Goal: Book appointment/travel/reservation

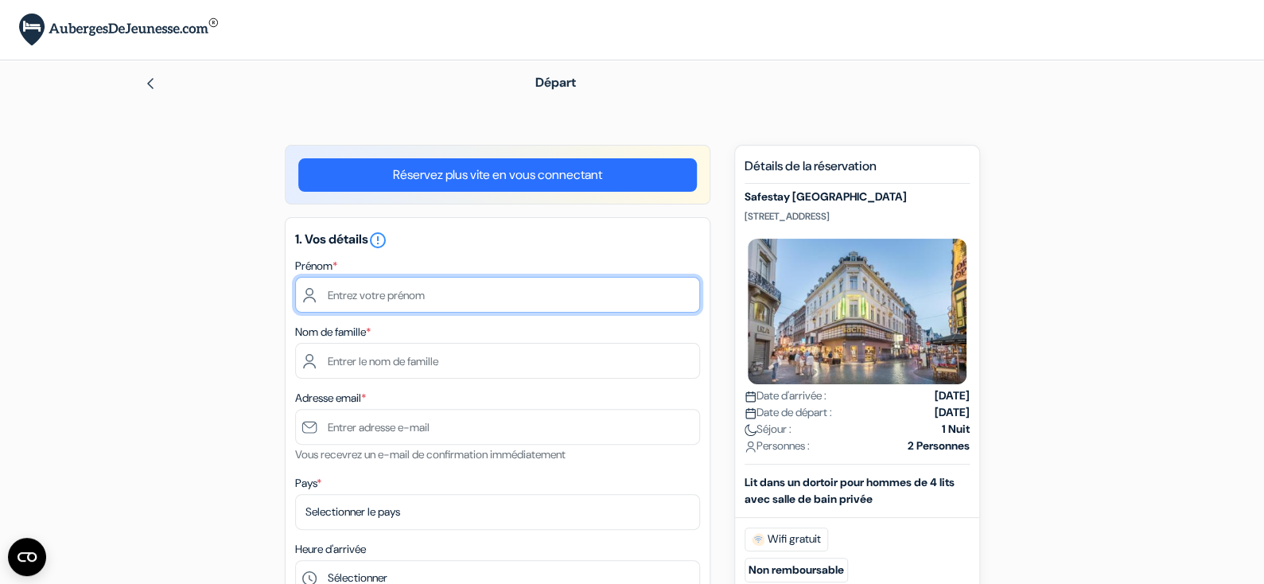
click at [404, 294] on input "text" at bounding box center [497, 295] width 405 height 36
type input "Arnaud"
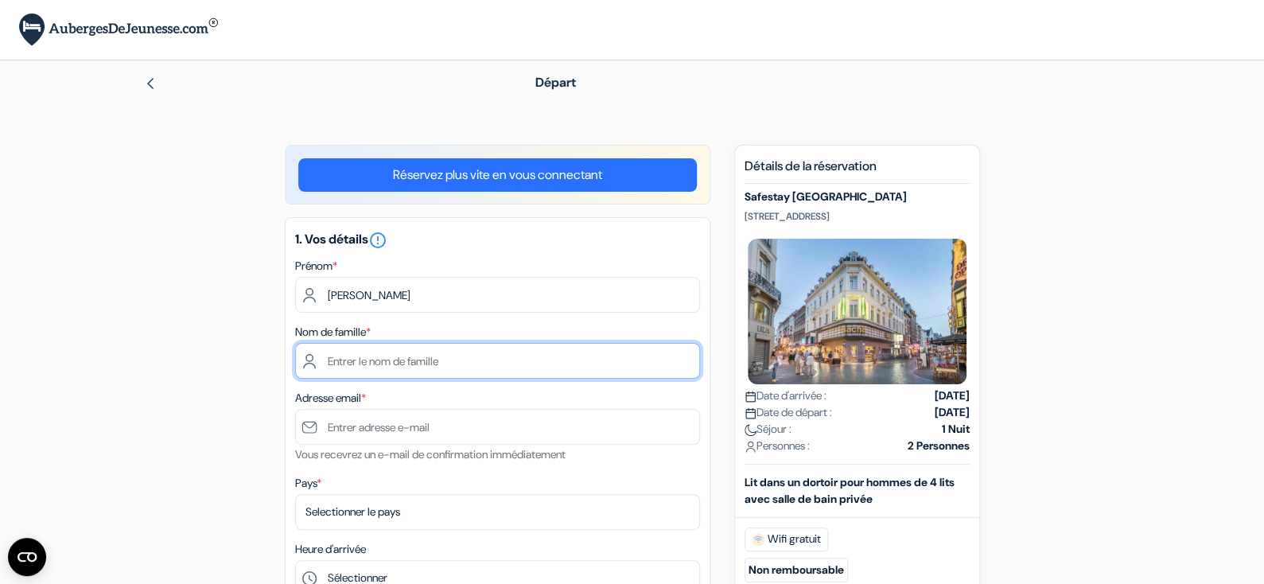
click at [393, 364] on input "text" at bounding box center [497, 361] width 405 height 36
type input "Desquines"
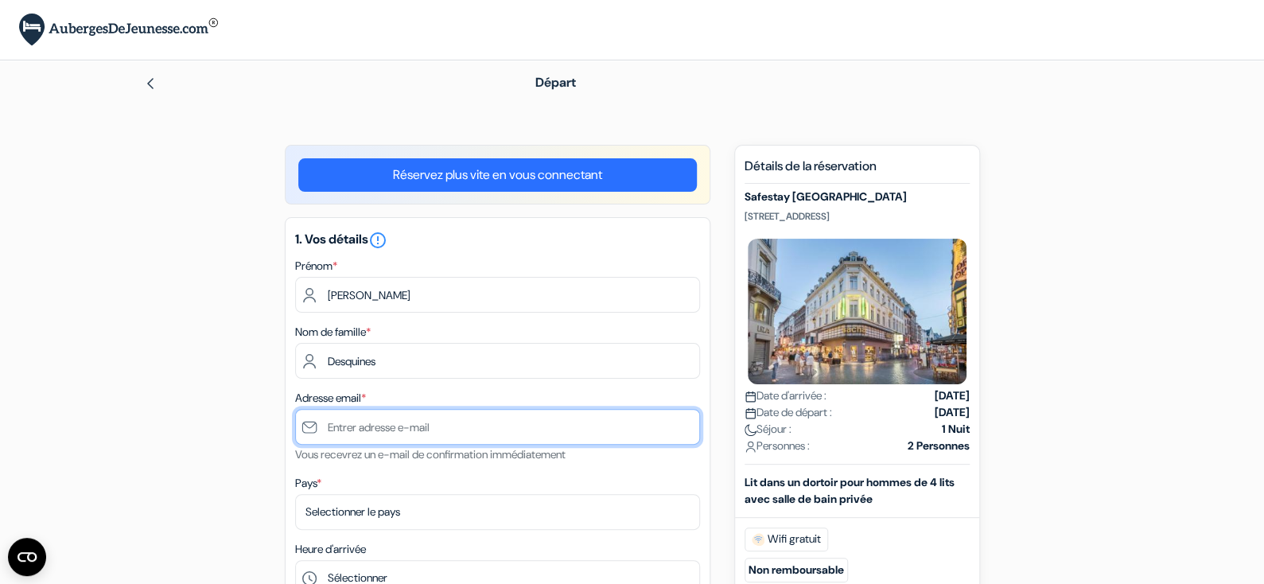
click at [388, 425] on input "text" at bounding box center [497, 427] width 405 height 36
type input "[PERSON_NAME][EMAIL_ADDRESS][DOMAIN_NAME]"
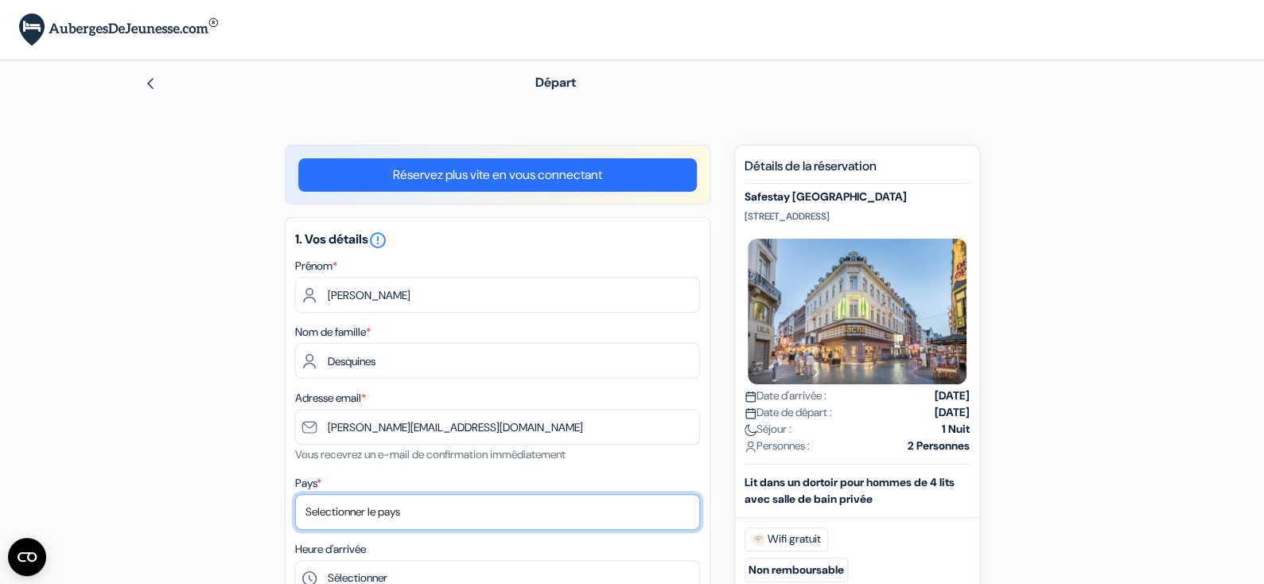
click at [321, 505] on select "Selectionner le pays Abkhazie Afghanistan Afrique Du sud Albanie Algérie Allema…" at bounding box center [497, 512] width 405 height 36
select select "67"
click at [295, 494] on select "Selectionner le pays Abkhazie Afghanistan Afrique Du sud Albanie Algérie Allema…" at bounding box center [497, 512] width 405 height 36
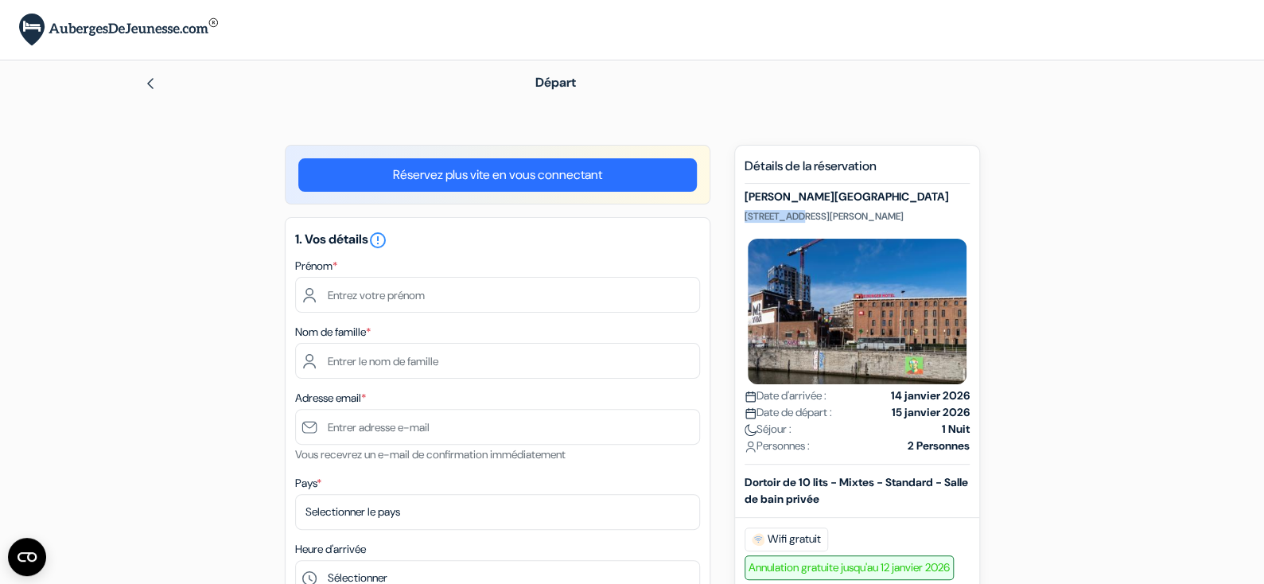
drag, startPoint x: 744, startPoint y: 217, endPoint x: 796, endPoint y: 216, distance: 51.7
click at [796, 216] on p "Quai du Hainaut 33, Molenbeek Saint-Jean., Bruxelles, Belgique" at bounding box center [857, 216] width 225 height 13
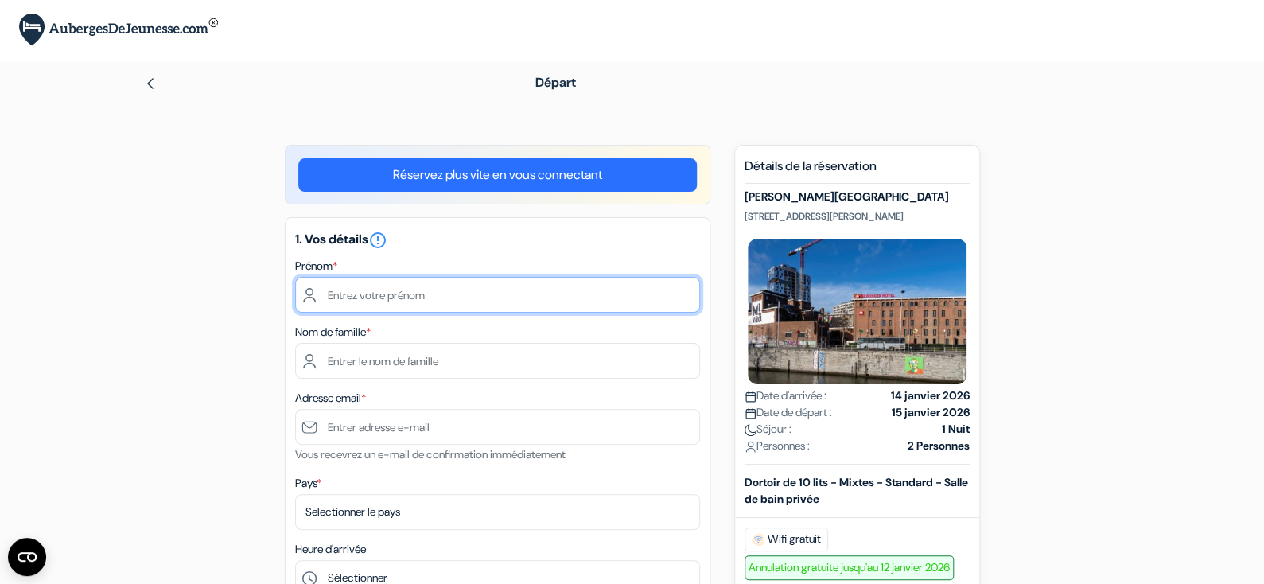
click at [377, 290] on input "text" at bounding box center [497, 295] width 405 height 36
type input "Arnaud"
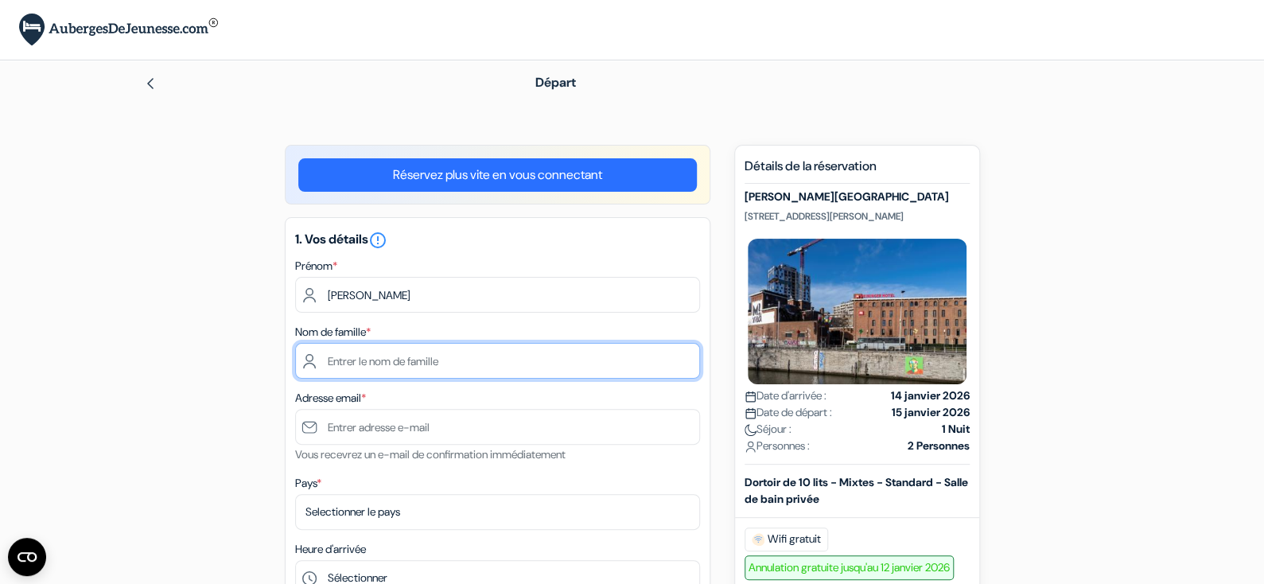
click at [369, 357] on input "text" at bounding box center [497, 361] width 405 height 36
type input "Desquines"
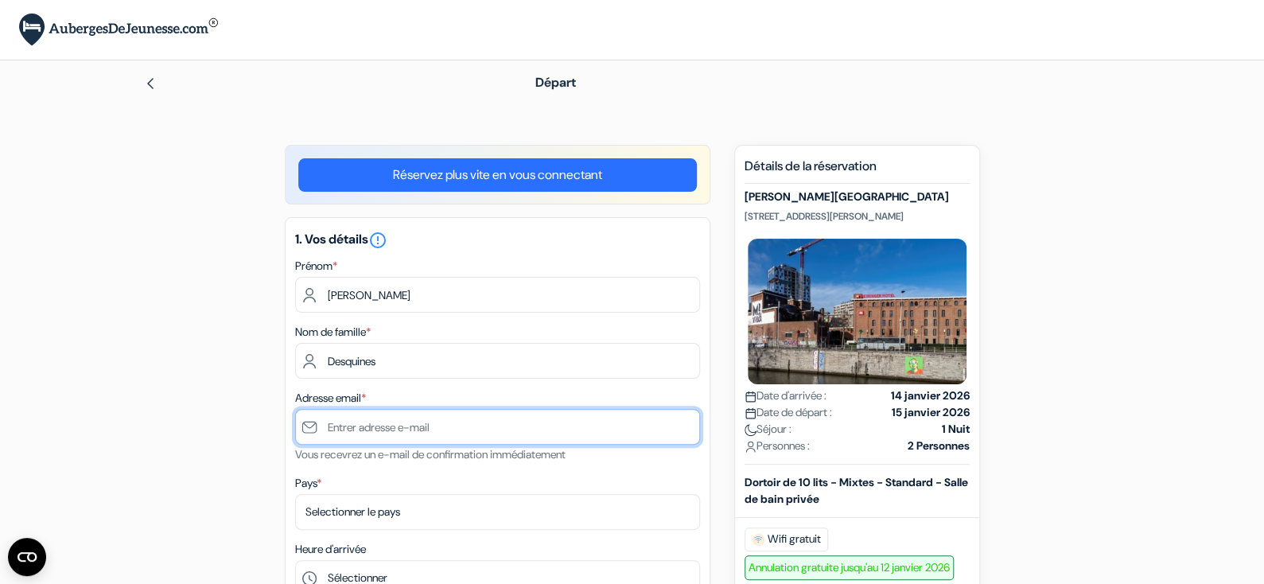
click at [360, 426] on input "text" at bounding box center [497, 427] width 405 height 36
type input "[PERSON_NAME][EMAIL_ADDRESS][DOMAIN_NAME]"
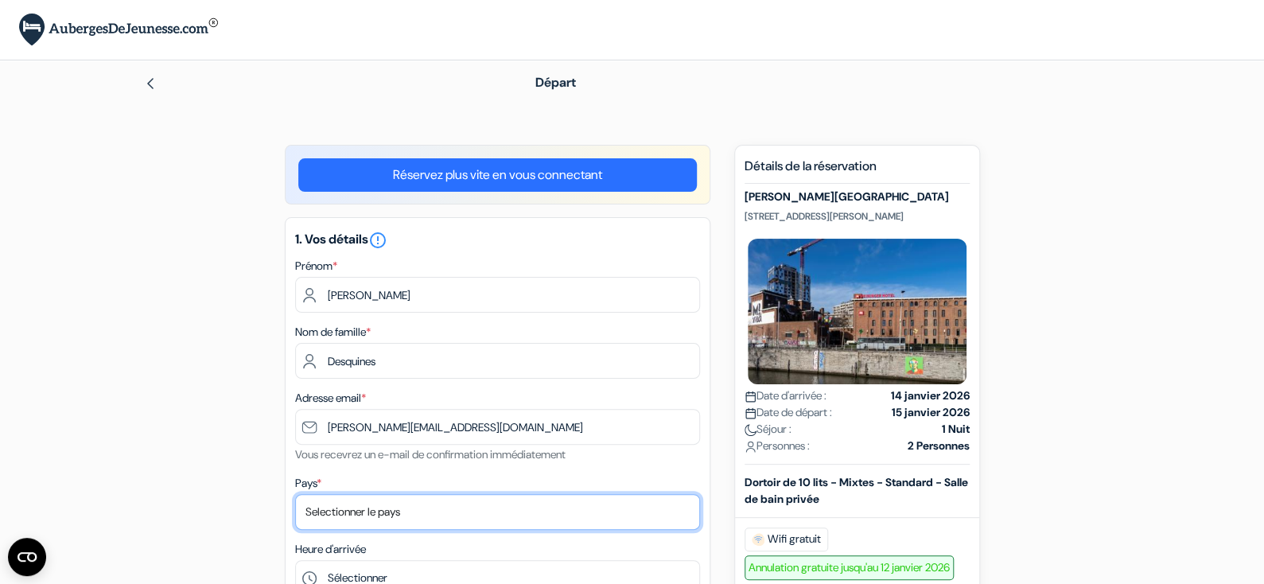
click at [385, 512] on select "Selectionner le pays Abkhazie Afghanistan Afrique Du sud Albanie Algérie Allema…" at bounding box center [497, 512] width 405 height 36
select select "67"
click at [295, 494] on select "Selectionner le pays Abkhazie Afghanistan Afrique Du sud Albanie Algérie Allema…" at bounding box center [497, 512] width 405 height 36
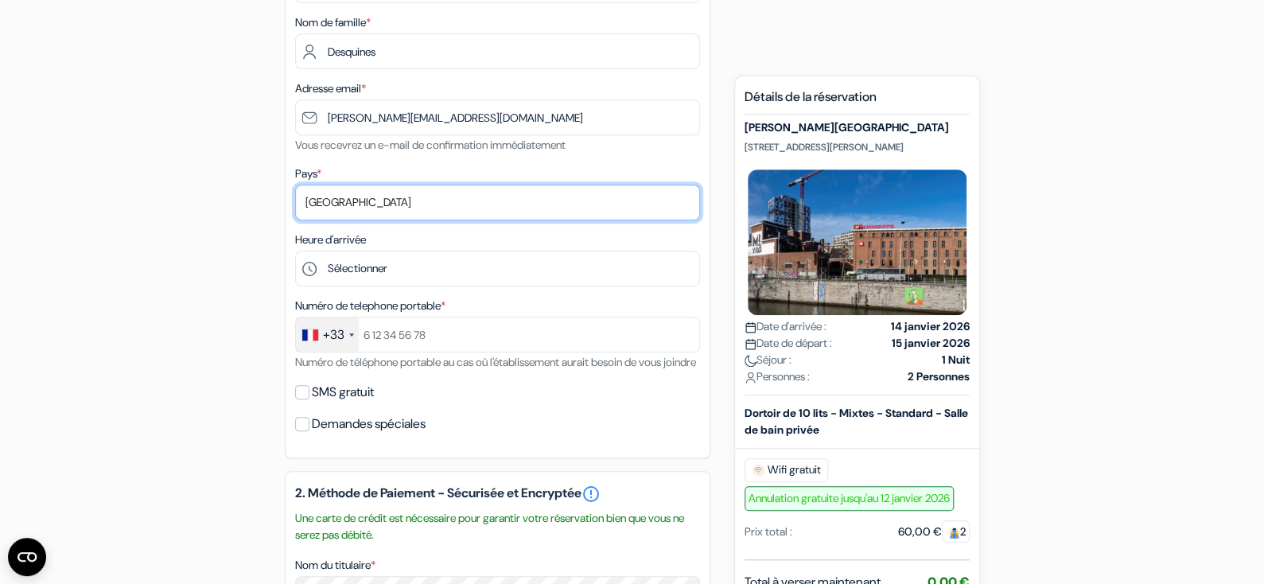
scroll to position [317, 0]
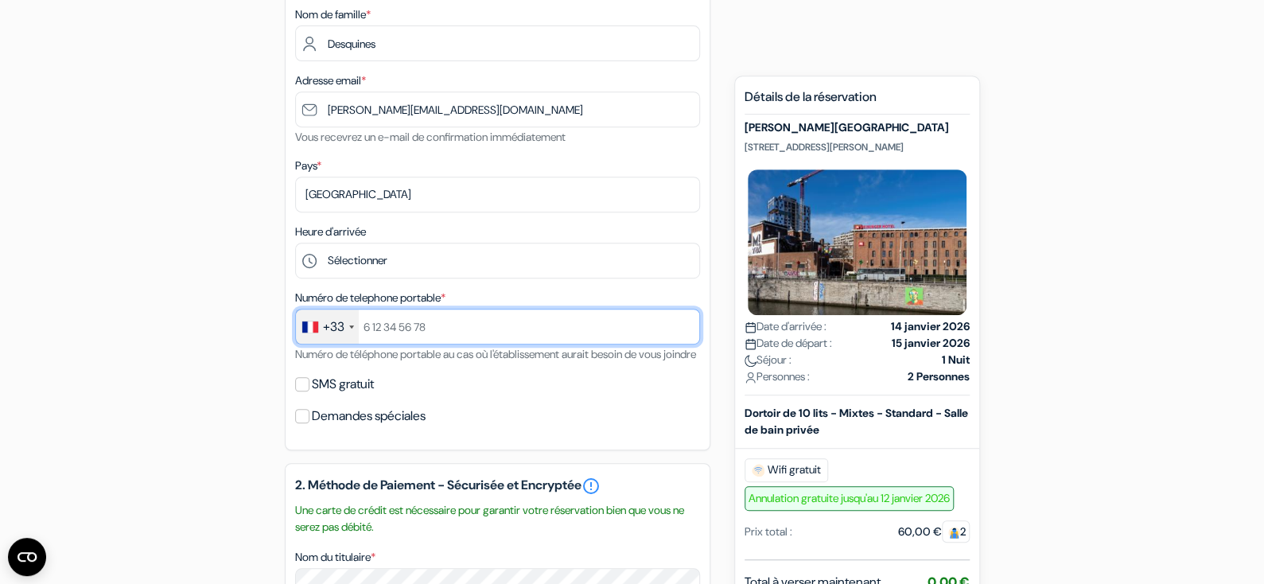
click at [371, 320] on input "text" at bounding box center [497, 327] width 405 height 36
type input "618294357"
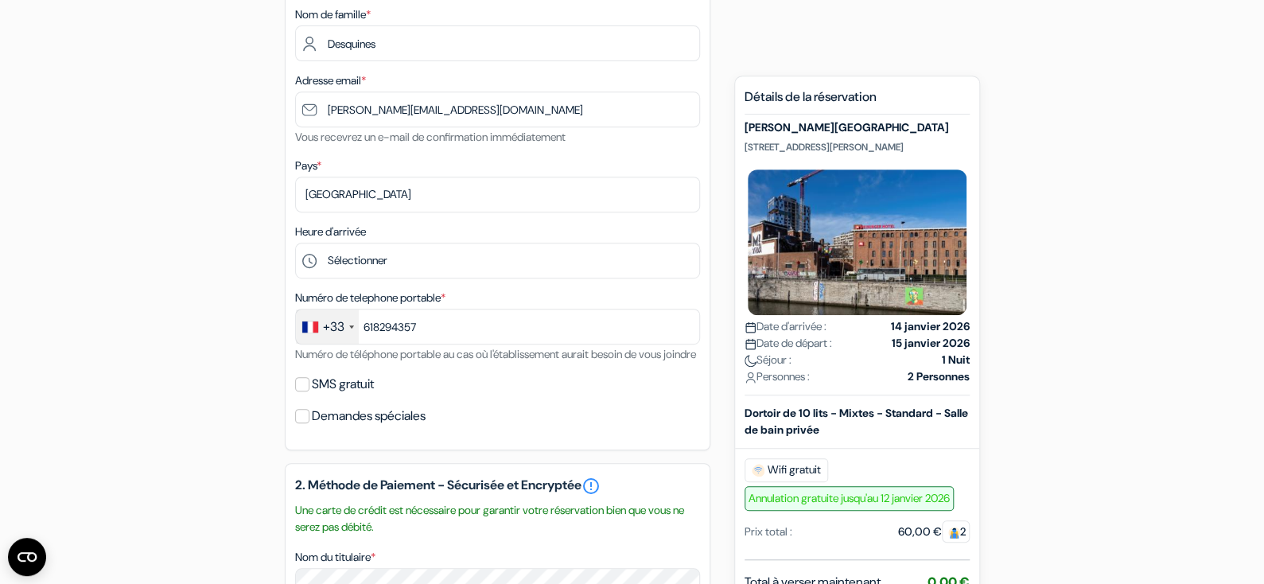
click at [635, 382] on div "1. Vos détails error_outline Prénom * Arnaud Nom de famille * Desquines Adresse…" at bounding box center [498, 175] width 426 height 551
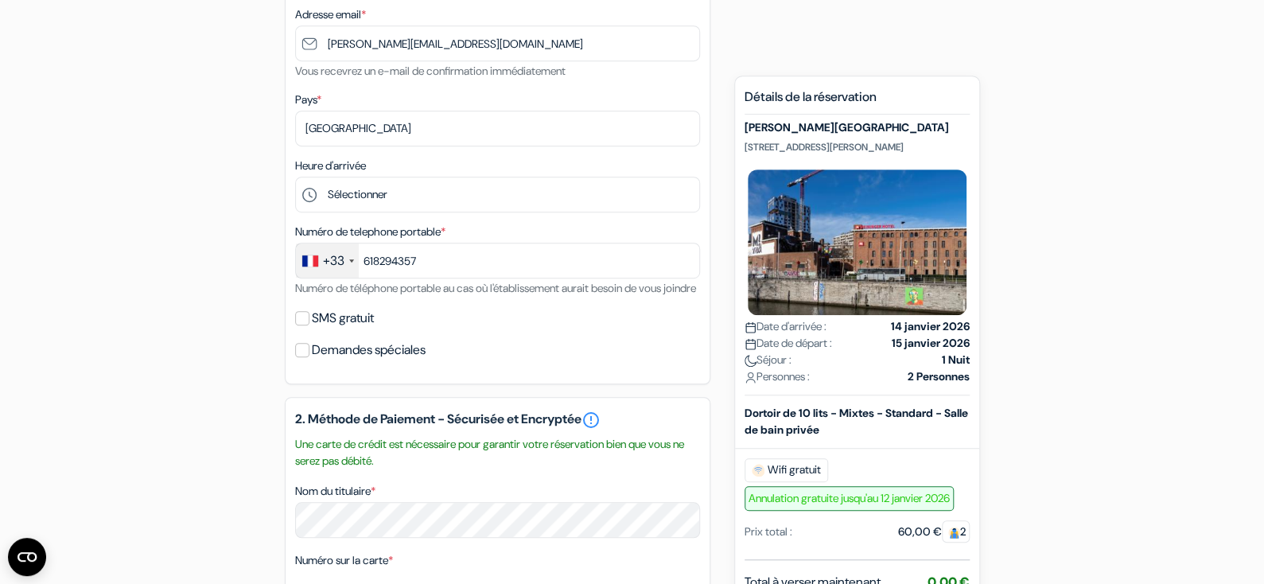
scroll to position [412, 0]
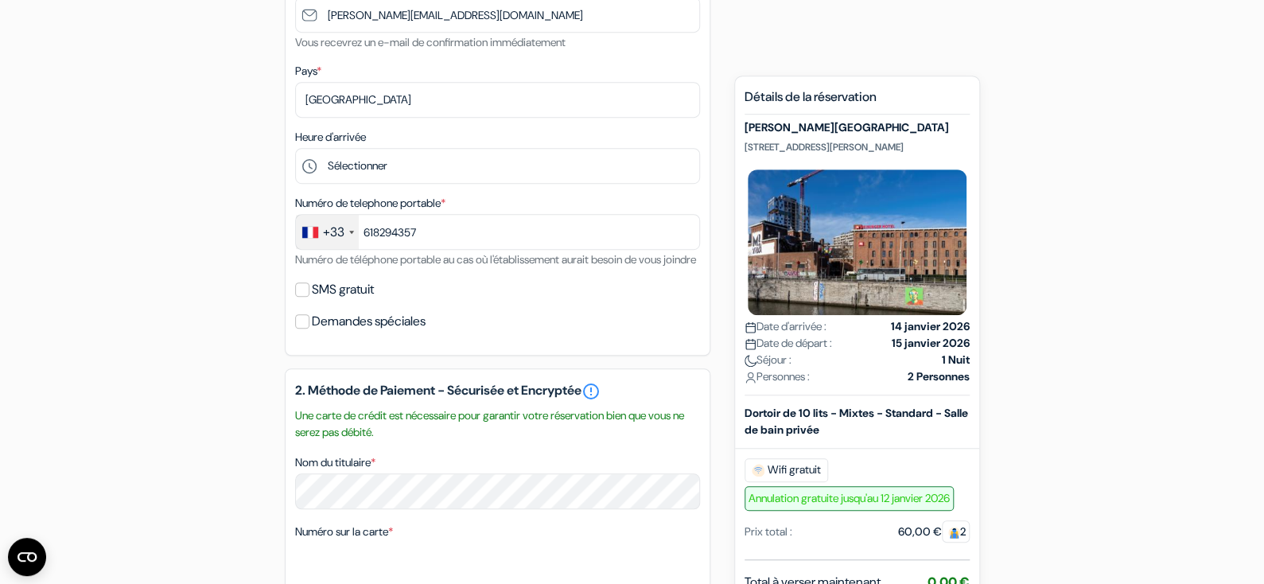
drag, startPoint x: 1263, startPoint y: 273, endPoint x: 1259, endPoint y: 334, distance: 61.3
click at [1259, 334] on form "Départ add_box MEININGER Hotel Bruxelles City Center Quai du Hainaut 33, Molenb…" at bounding box center [632, 325] width 1264 height 1354
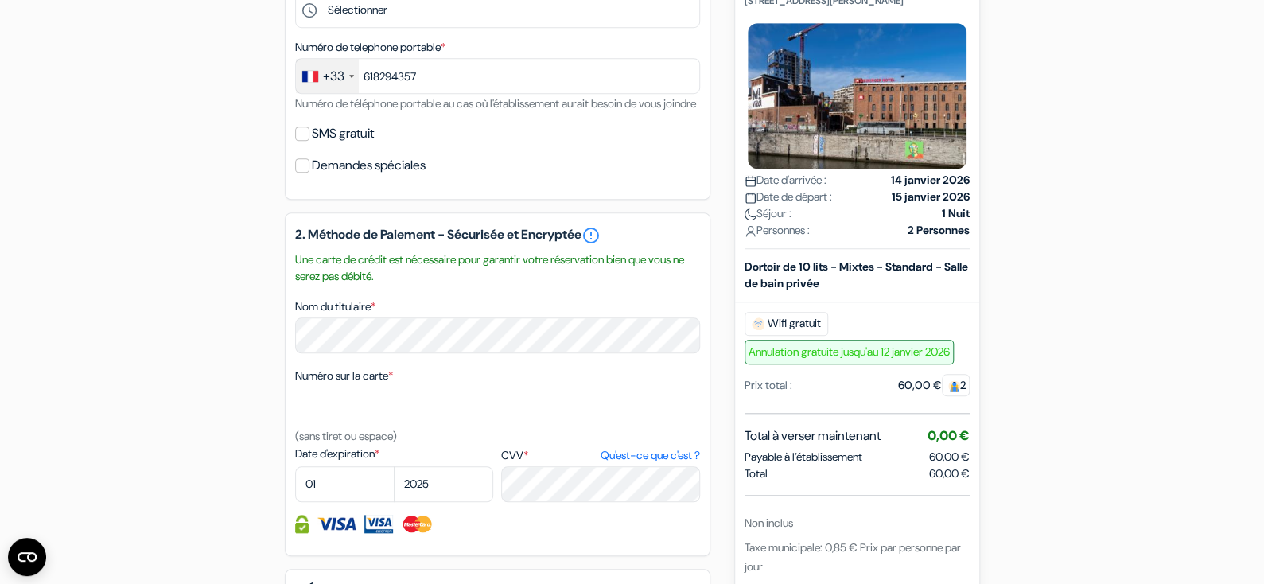
scroll to position [585, 0]
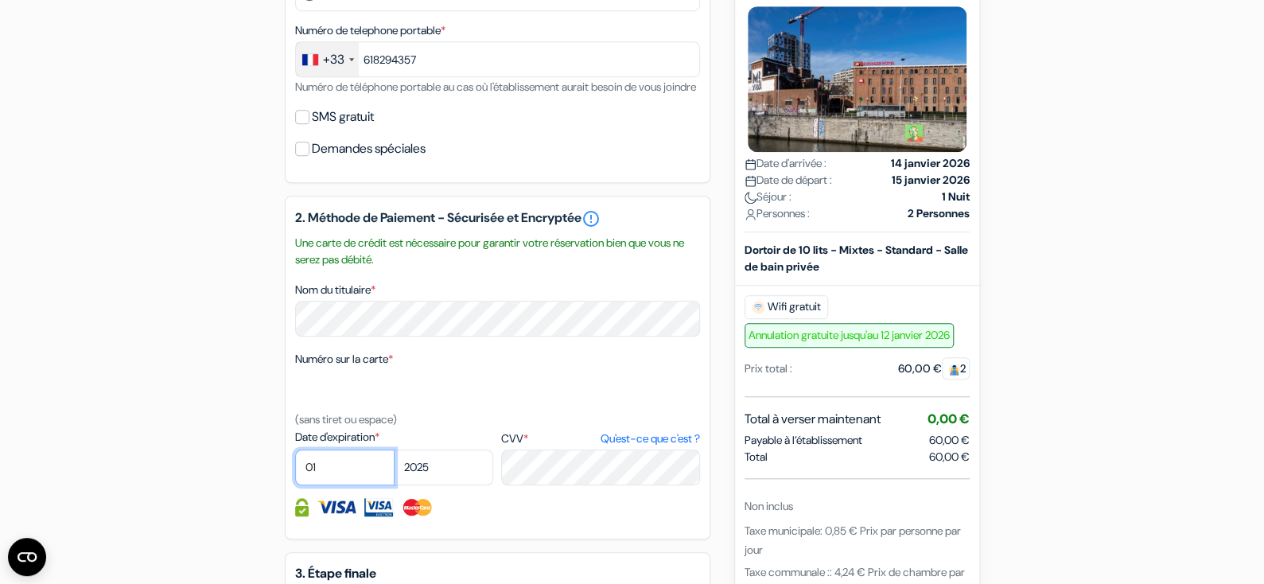
click at [325, 485] on select "01 02 03 04 05 06 07 08 09 10 11 12" at bounding box center [344, 467] width 99 height 36
select select "06"
click at [295, 465] on select "01 02 03 04 05 06 07 08 09 10 11 12" at bounding box center [344, 467] width 99 height 36
click at [441, 485] on select "2025 2026 2027 2028 2029 2030 2031 2032 2033 2034 2035 2036 2037 2038 2039 2040…" at bounding box center [443, 467] width 99 height 36
select select "2028"
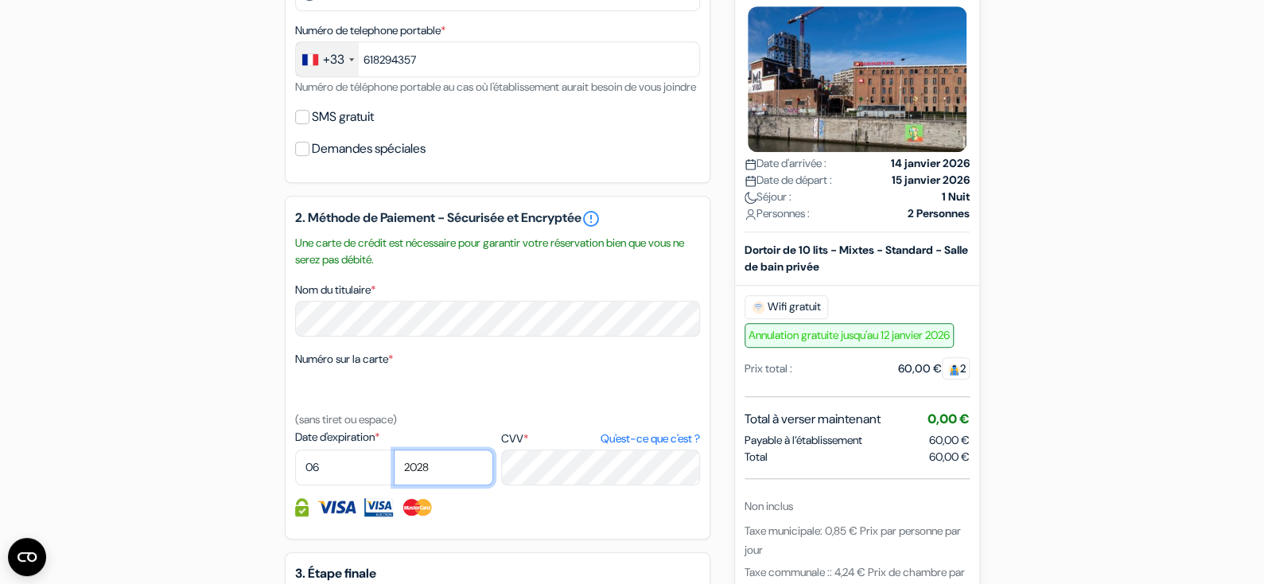
click at [394, 465] on select "2025 2026 2027 2028 2029 2030 2031 2032 2033 2034 2035 2036 2037 2038 2039 2040…" at bounding box center [443, 467] width 99 height 36
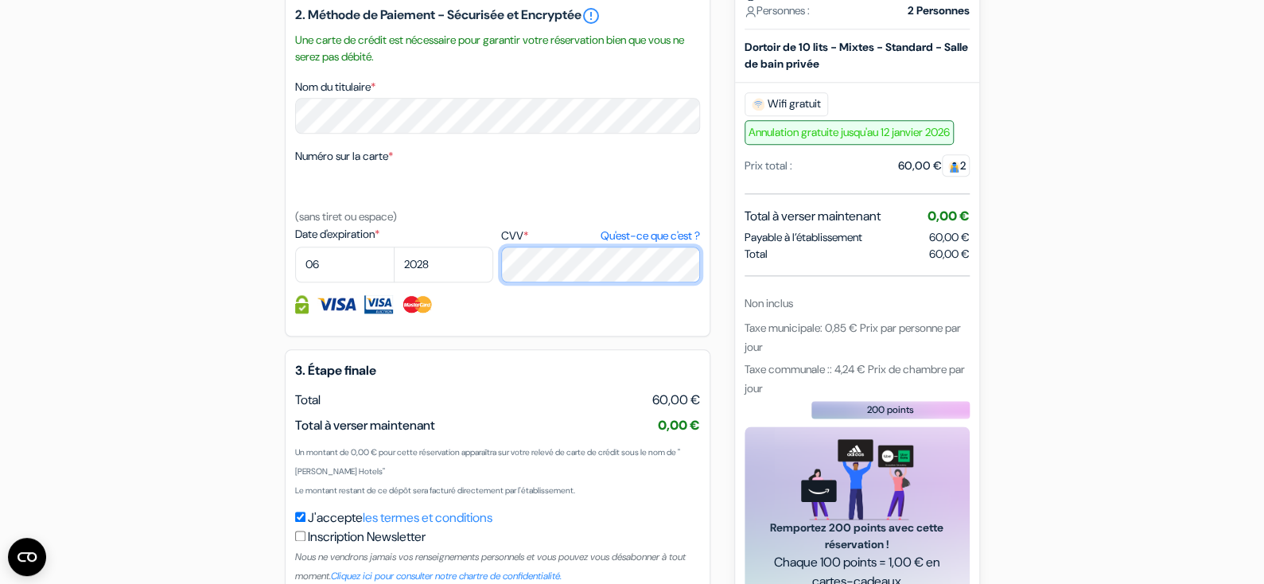
scroll to position [901, 0]
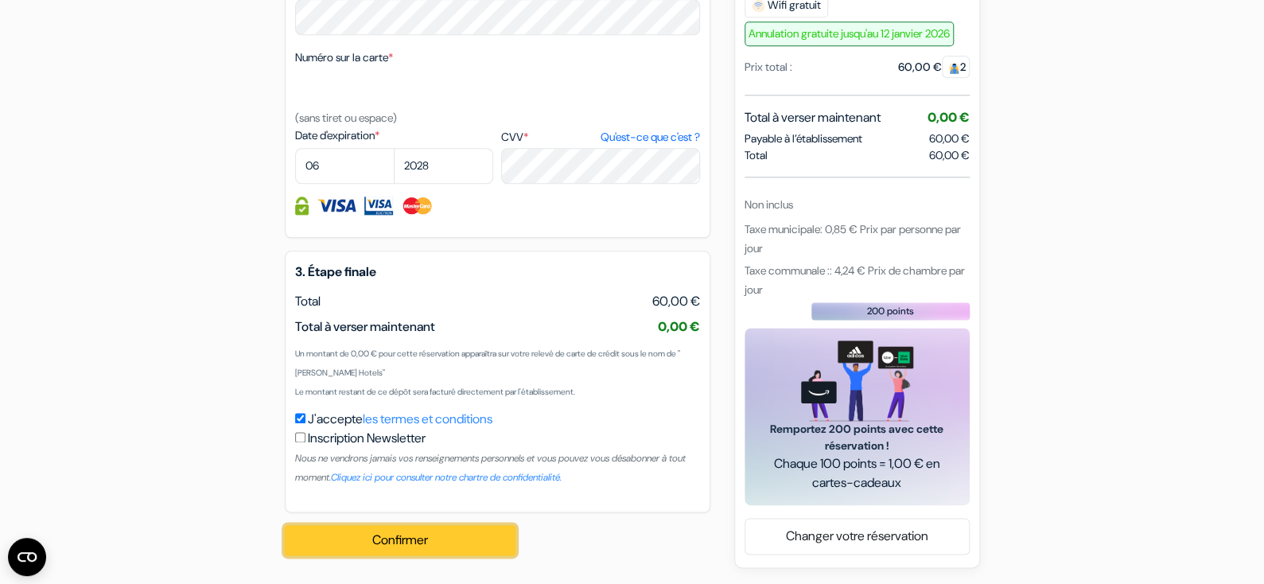
click at [381, 542] on button "Confirmer Loading..." at bounding box center [400, 540] width 231 height 30
